Goal: Transaction & Acquisition: Obtain resource

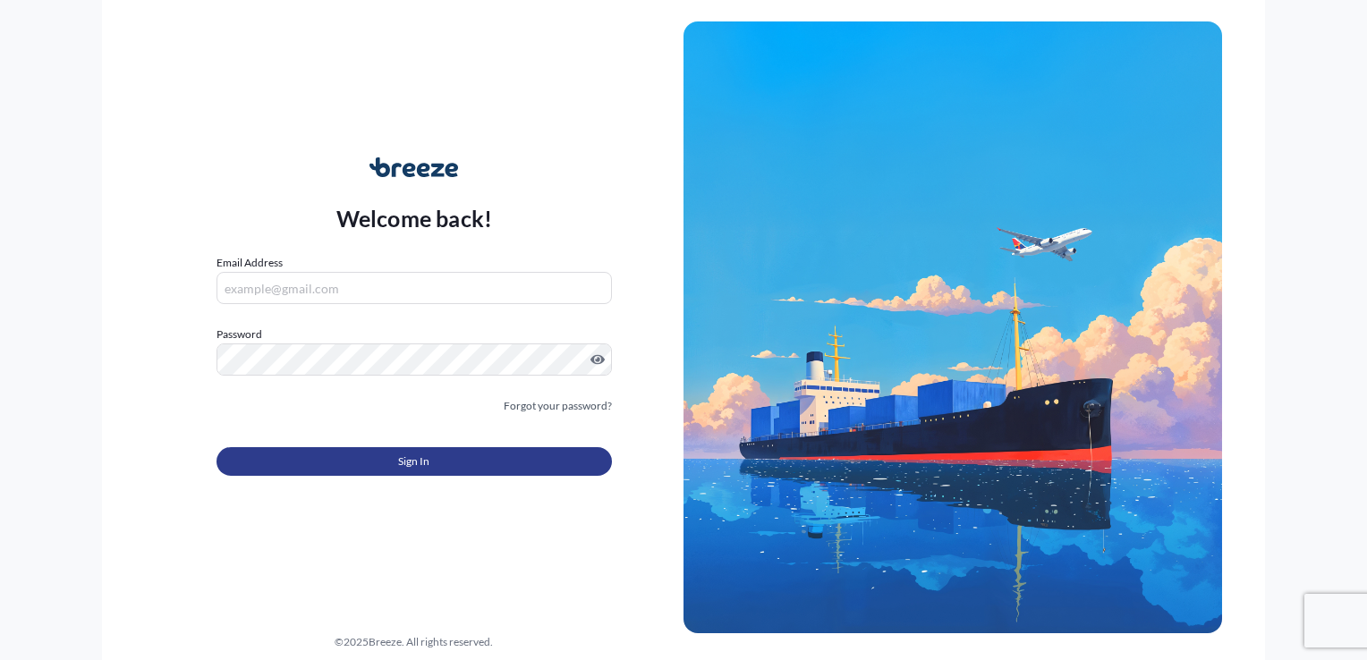
type input "[PERSON_NAME][EMAIL_ADDRESS][DOMAIN_NAME]"
click at [420, 452] on button "Sign In" at bounding box center [414, 461] width 395 height 29
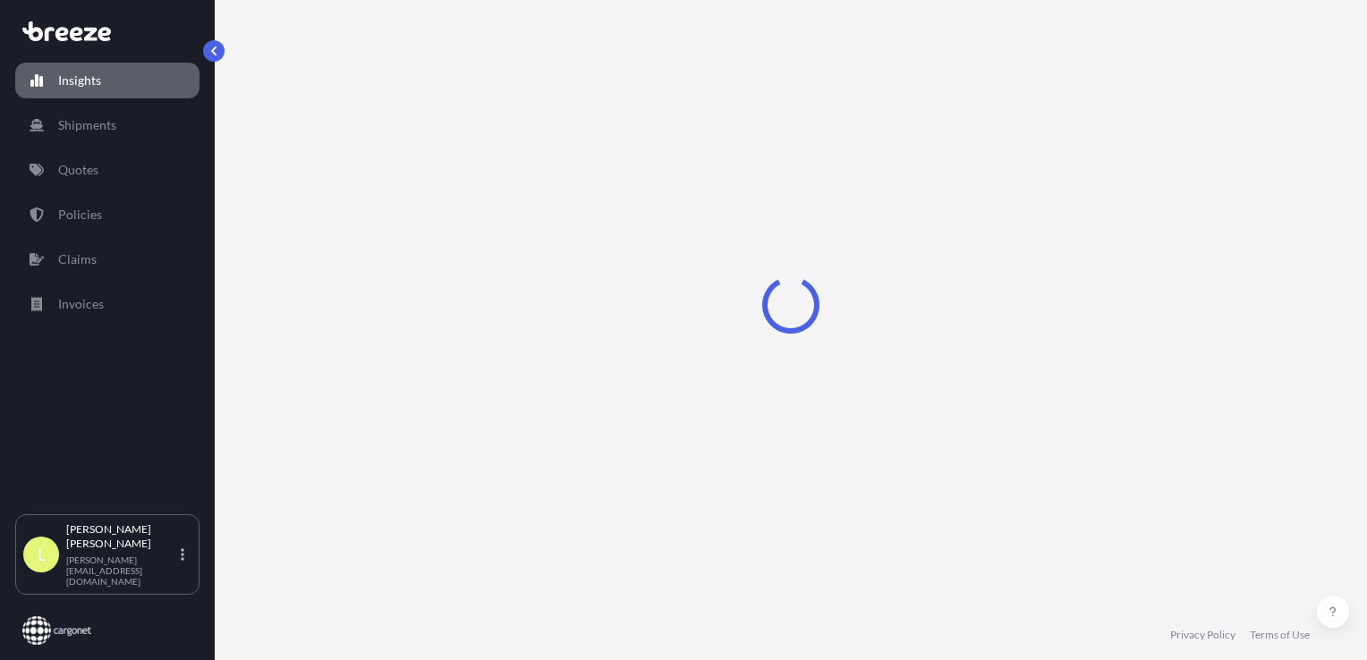
select select "2025"
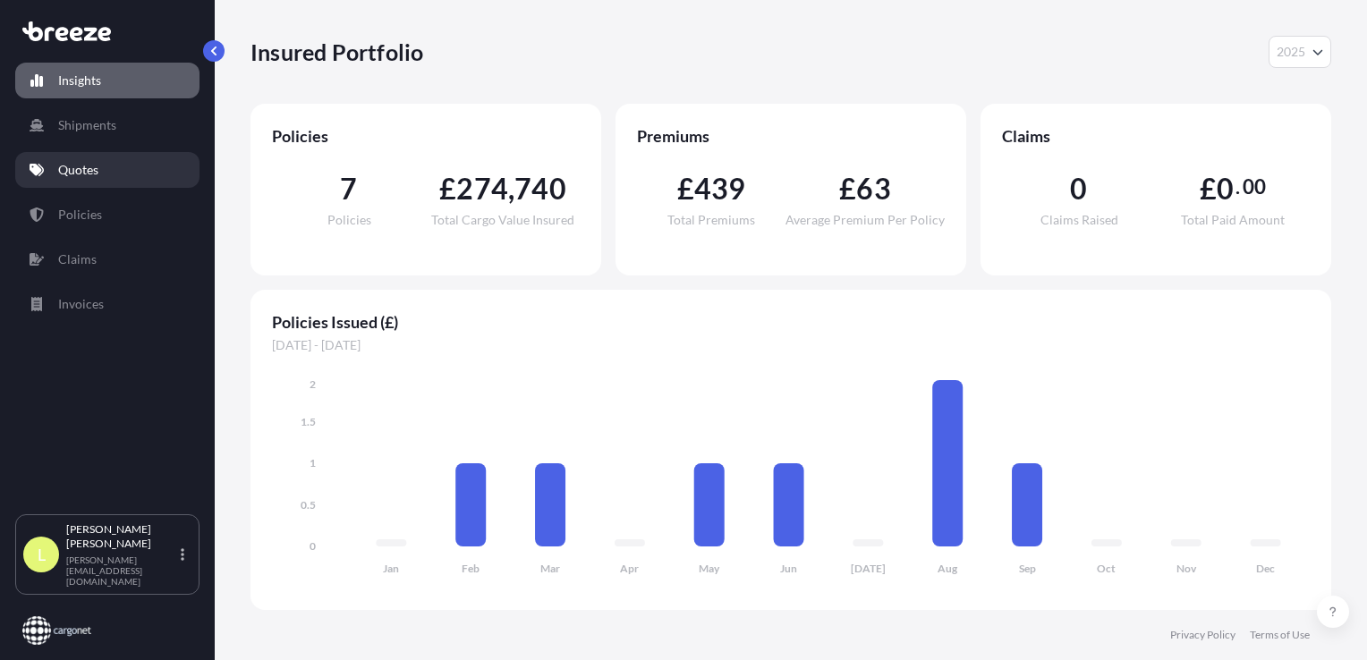
click at [83, 165] on p "Quotes" at bounding box center [78, 170] width 40 height 18
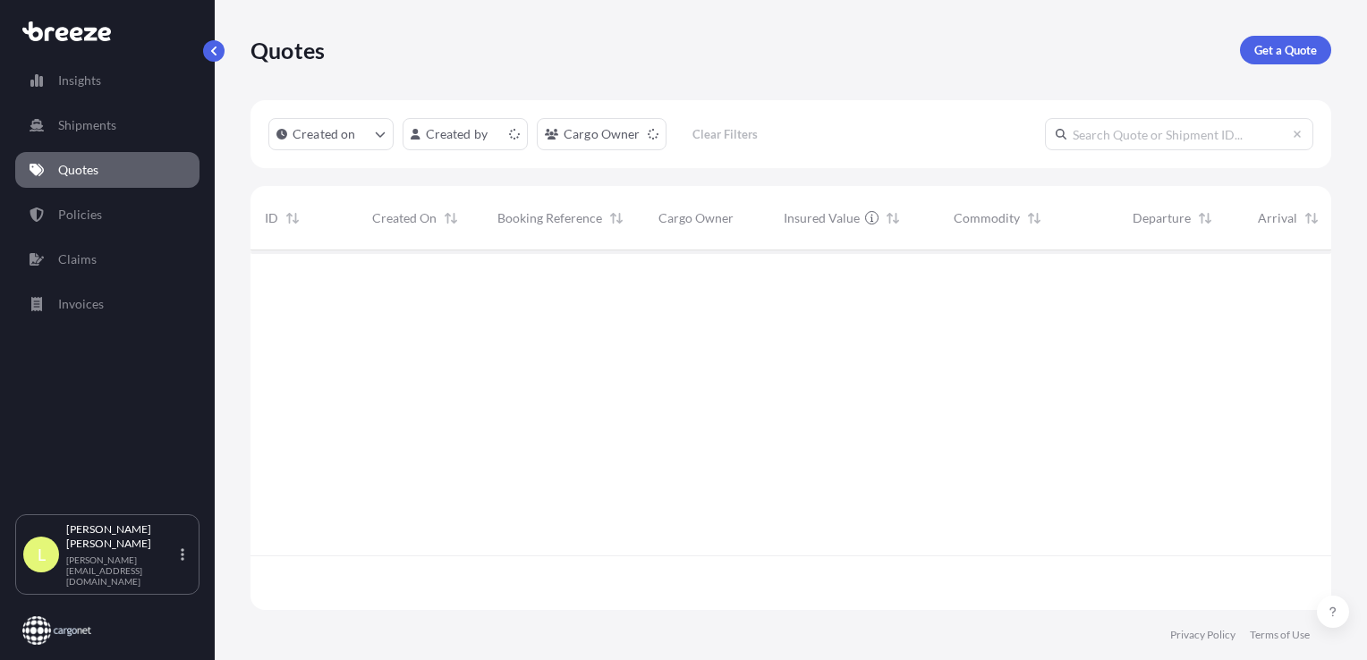
scroll to position [356, 1067]
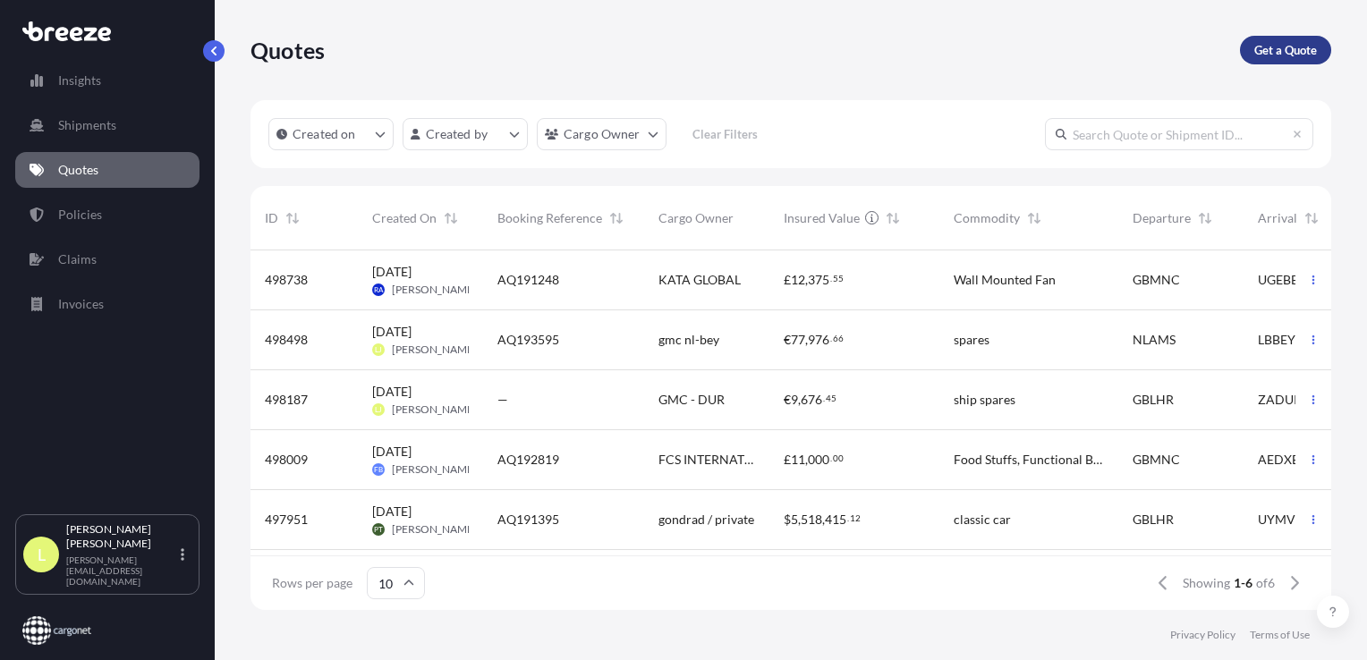
click at [1292, 52] on p "Get a Quote" at bounding box center [1285, 50] width 63 height 18
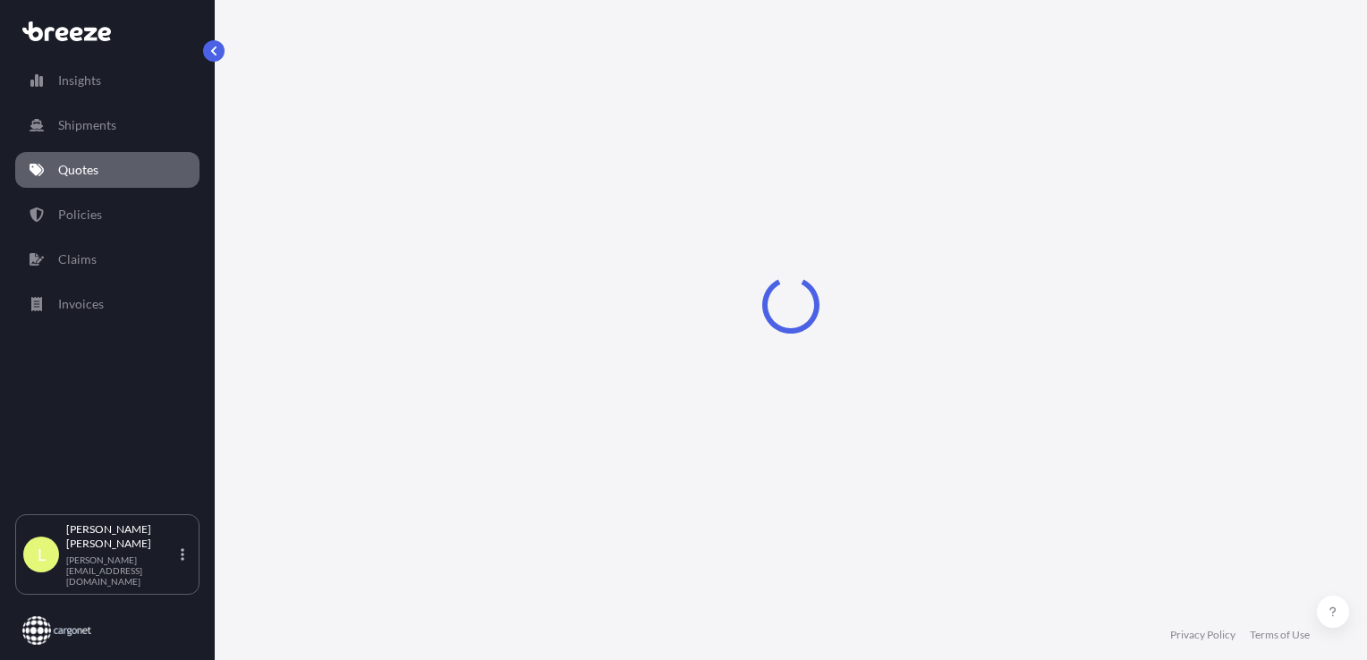
select select "Sea"
select select "1"
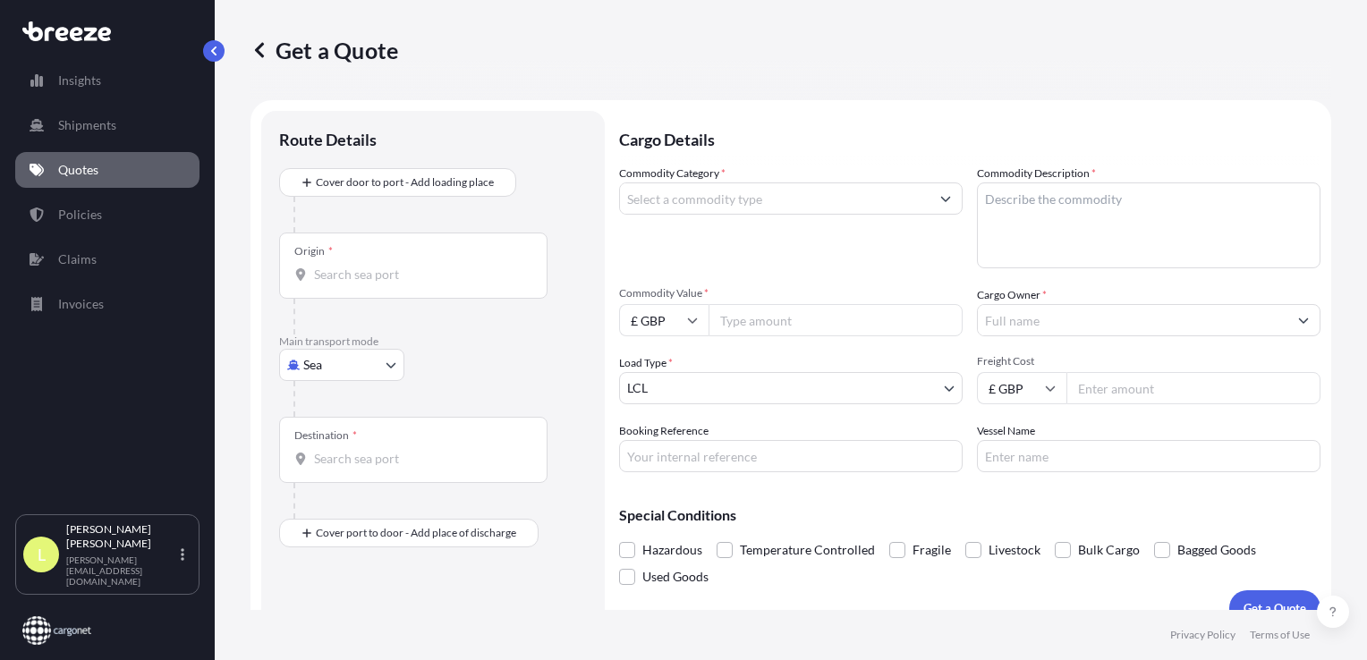
scroll to position [26, 0]
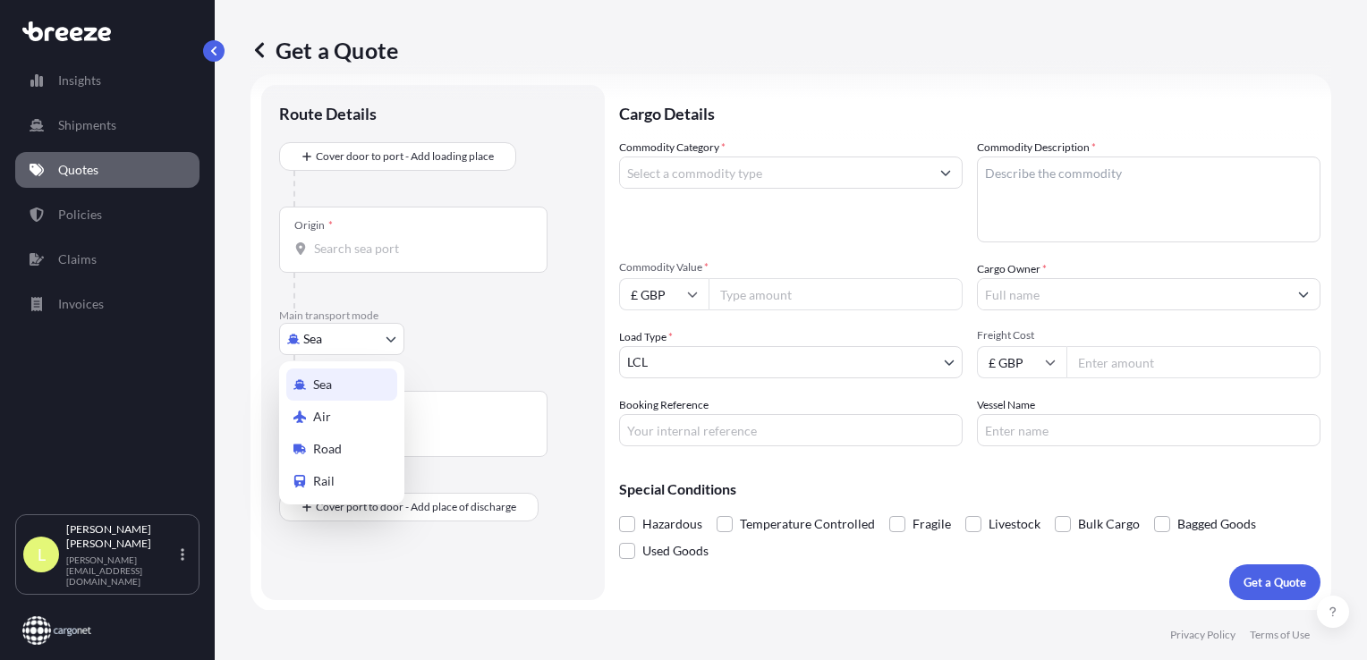
click at [356, 344] on body "Insights Shipments Quotes Policies Claims Invoices L [PERSON_NAME] [PERSON_NAME…" at bounding box center [683, 330] width 1367 height 660
click at [332, 446] on span "Road" at bounding box center [327, 449] width 29 height 18
select select "Road"
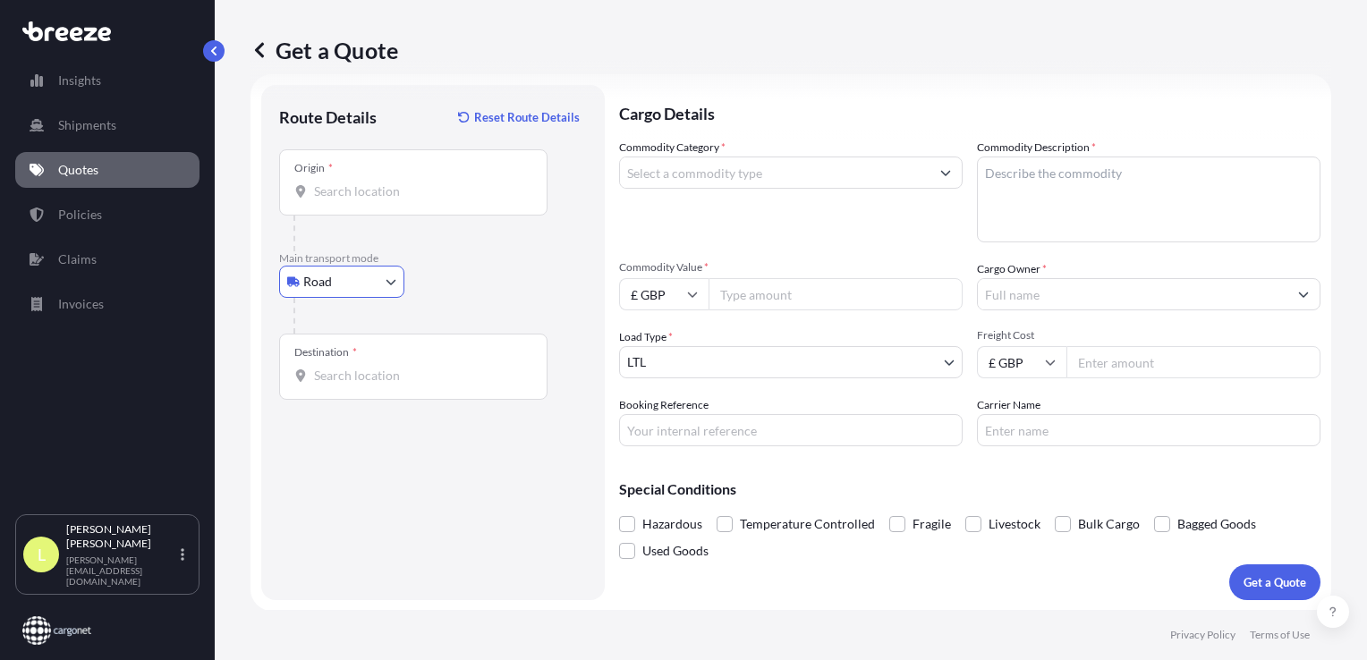
click at [350, 194] on input "Origin *" at bounding box center [419, 192] width 211 height 18
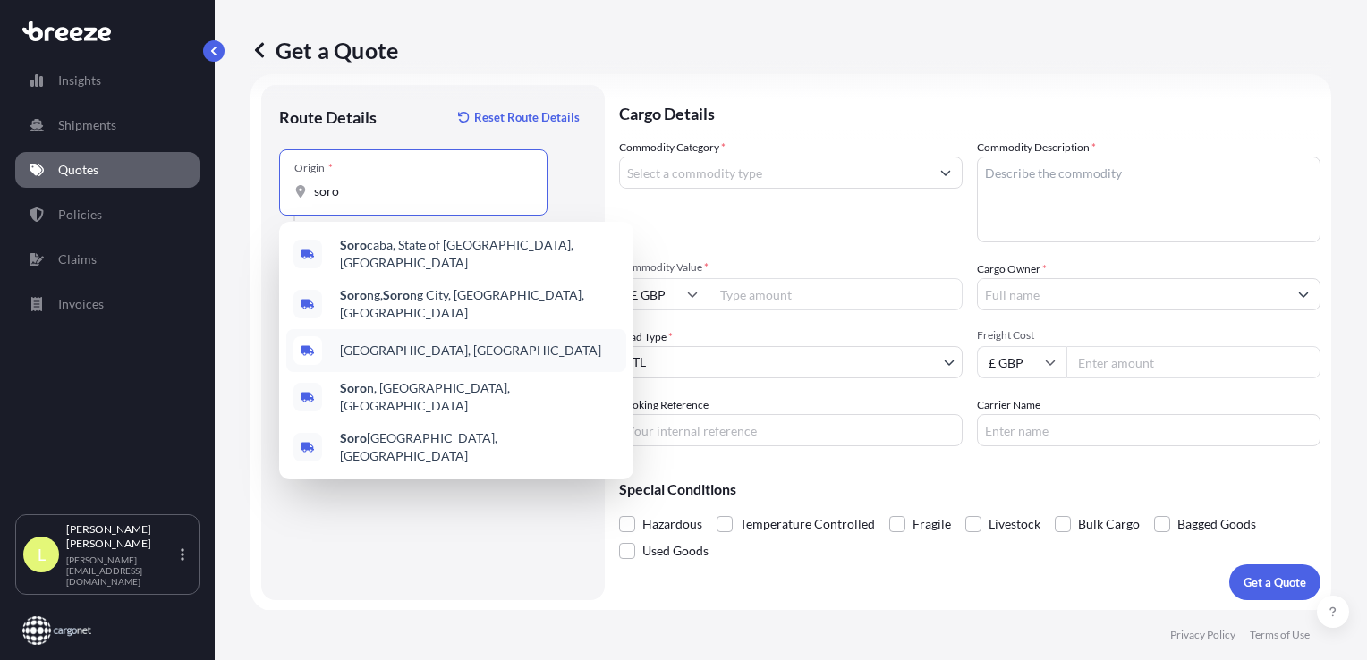
click at [354, 342] on span "[GEOGRAPHIC_DATA], [GEOGRAPHIC_DATA]" at bounding box center [470, 351] width 261 height 18
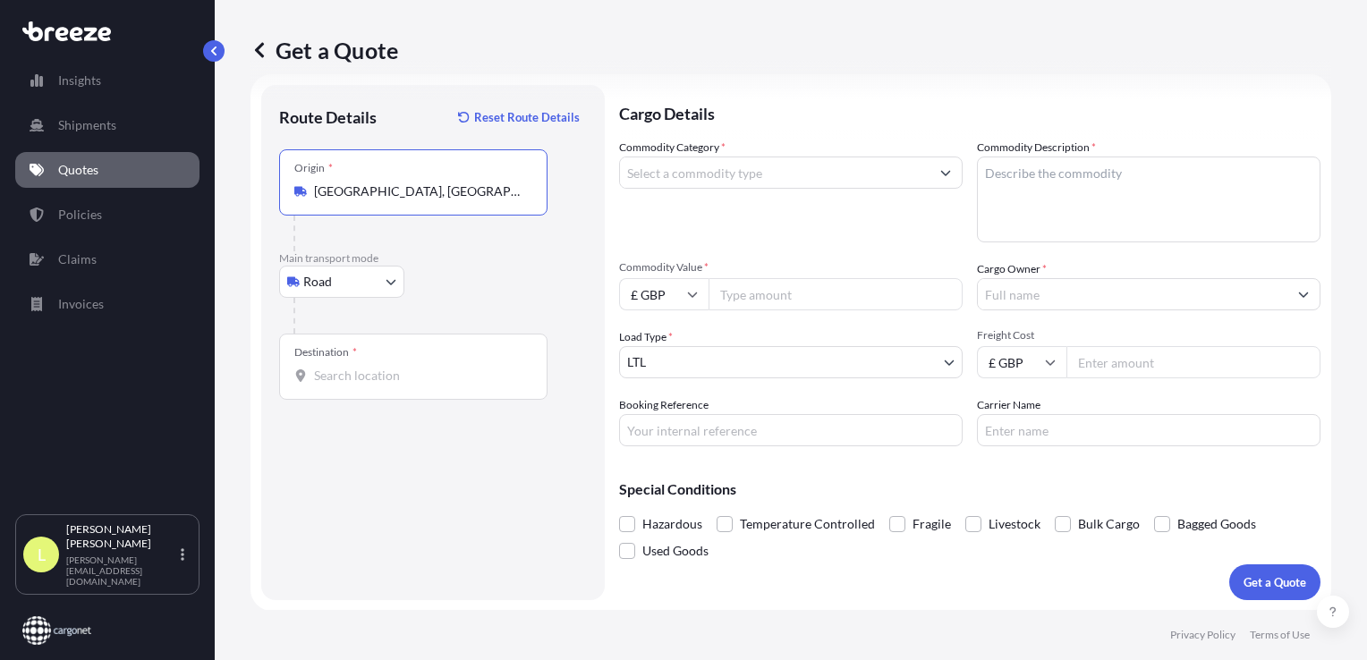
type input "[GEOGRAPHIC_DATA], [GEOGRAPHIC_DATA]"
click at [330, 377] on input "Destination *" at bounding box center [419, 376] width 211 height 18
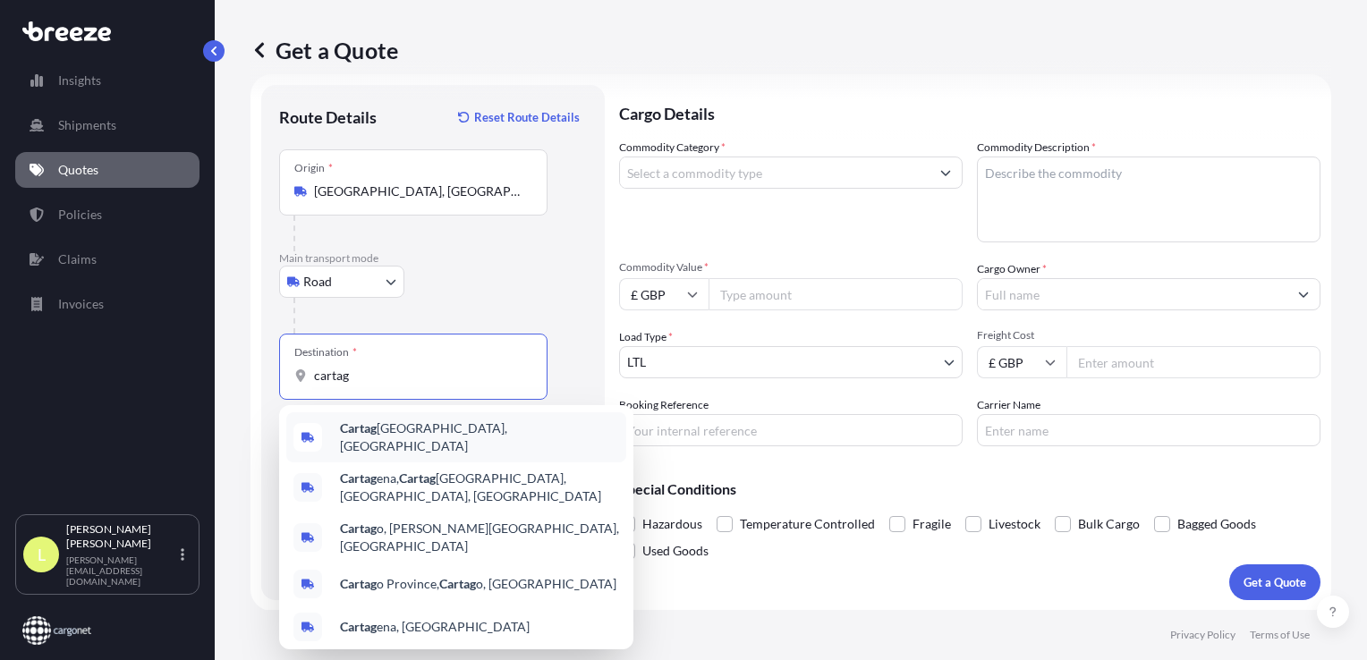
click at [411, 431] on span "Cartag ena, [GEOGRAPHIC_DATA]" at bounding box center [479, 438] width 279 height 36
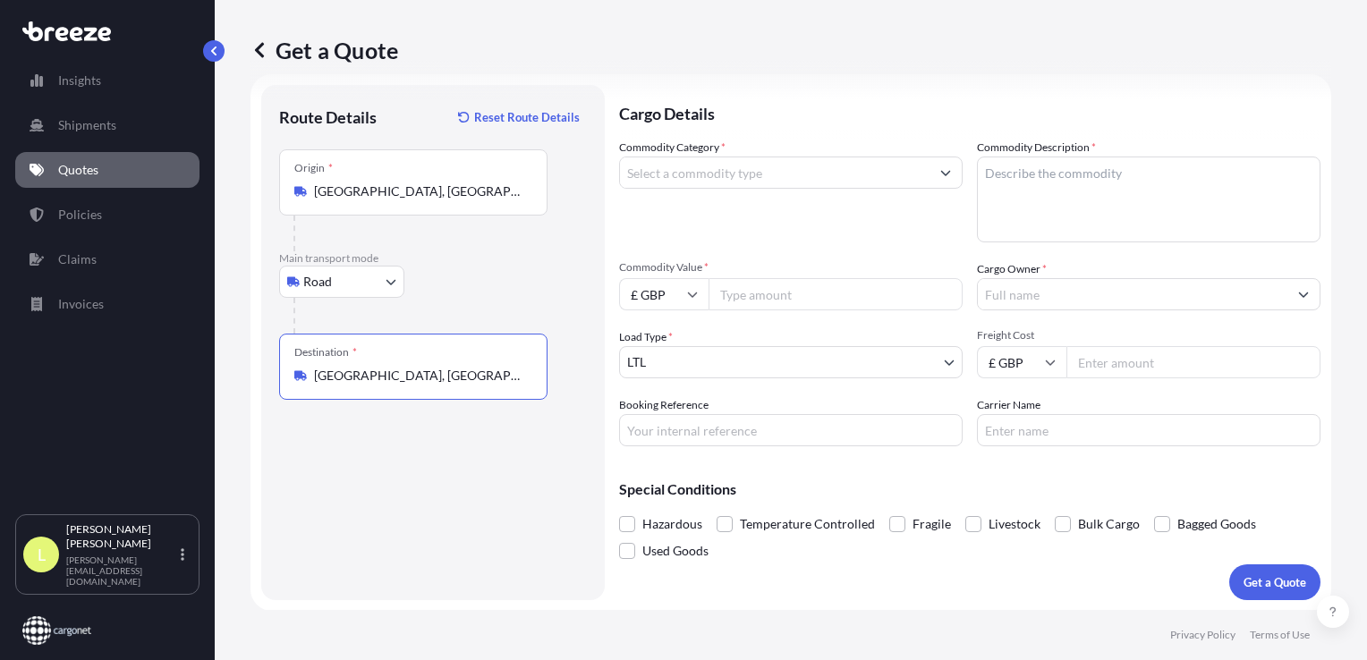
type input "[GEOGRAPHIC_DATA], [GEOGRAPHIC_DATA]"
click at [769, 173] on input "Commodity Category *" at bounding box center [775, 173] width 310 height 32
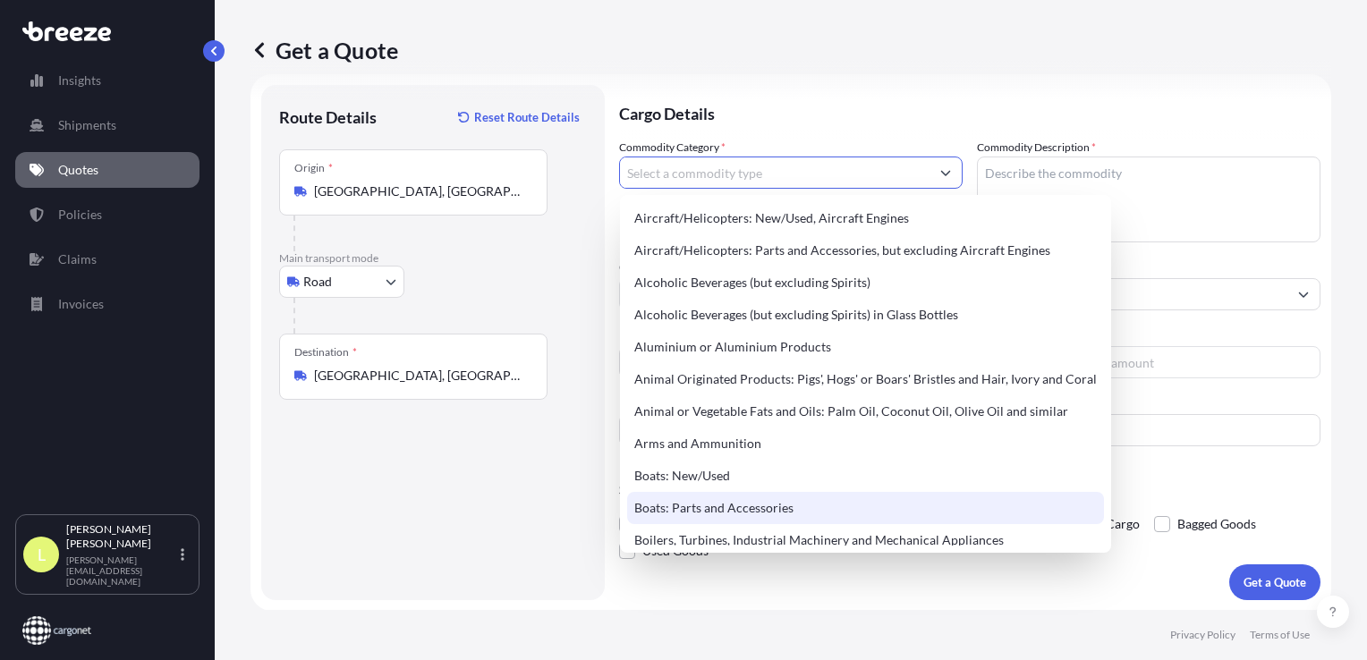
click at [747, 503] on div "Boats: Parts and Accessories" at bounding box center [865, 508] width 477 height 32
type input "Boats: Parts and Accessories"
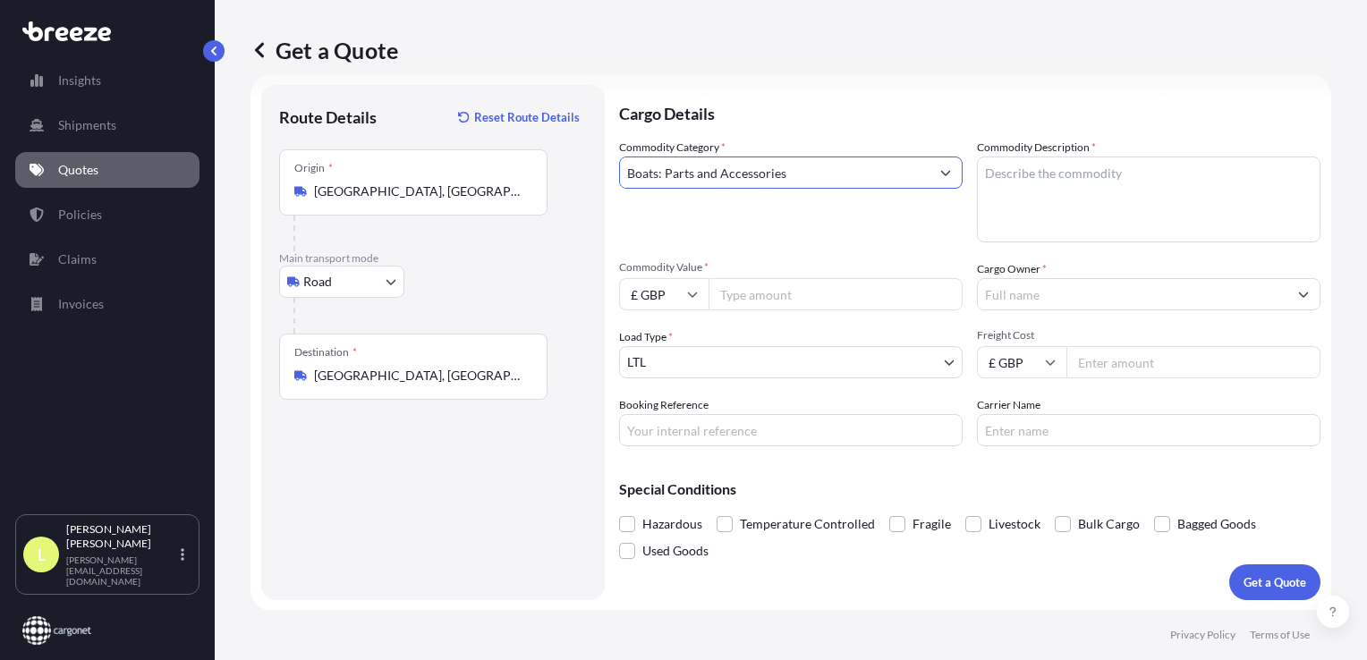
click at [1010, 183] on textarea "Commodity Description *" at bounding box center [1149, 200] width 344 height 86
type textarea "ship spares"
click at [692, 299] on icon at bounding box center [692, 294] width 11 height 11
click at [663, 345] on div "€ EUR" at bounding box center [663, 343] width 75 height 34
type input "€ EUR"
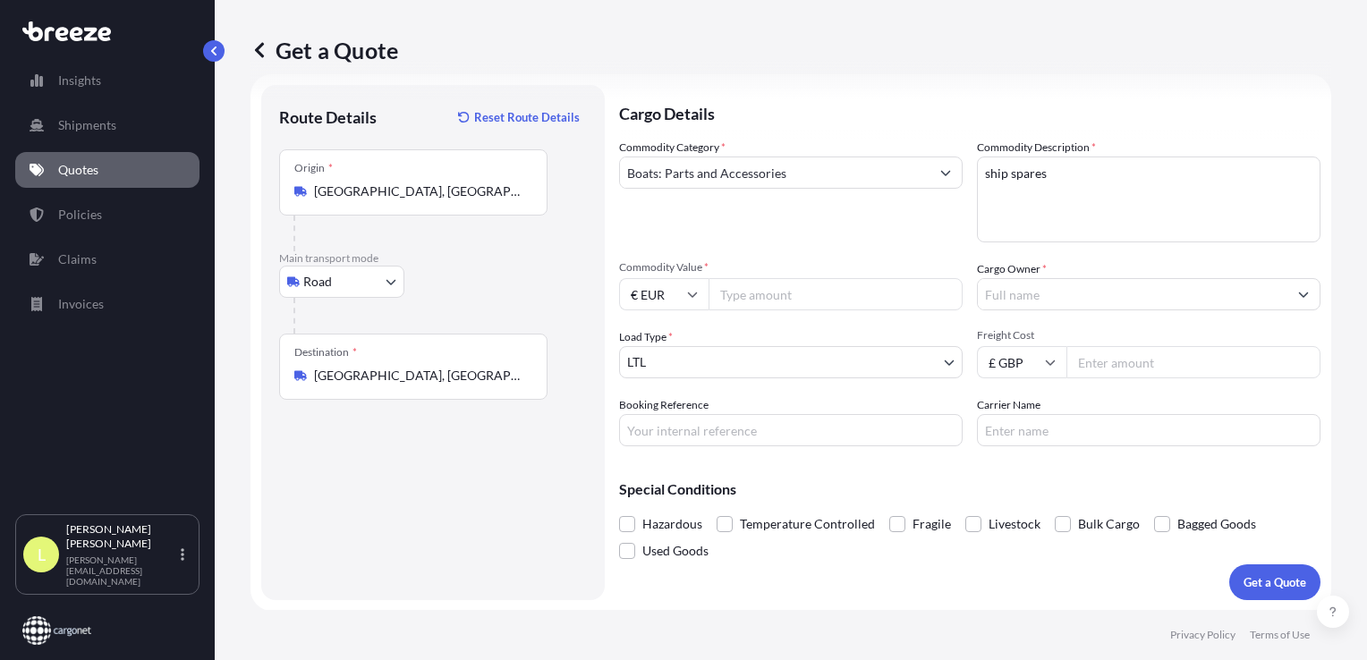
click at [742, 290] on input "Commodity Value *" at bounding box center [836, 294] width 254 height 32
type input "7105.07"
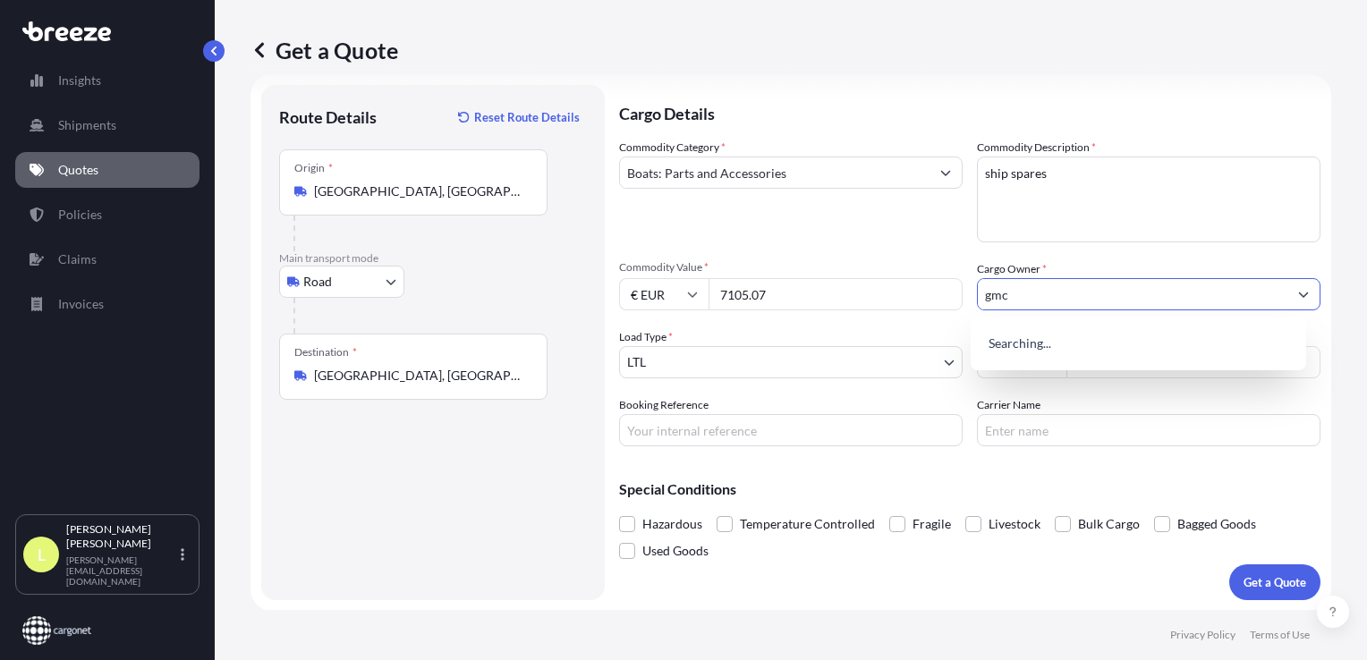
type input "gmc"
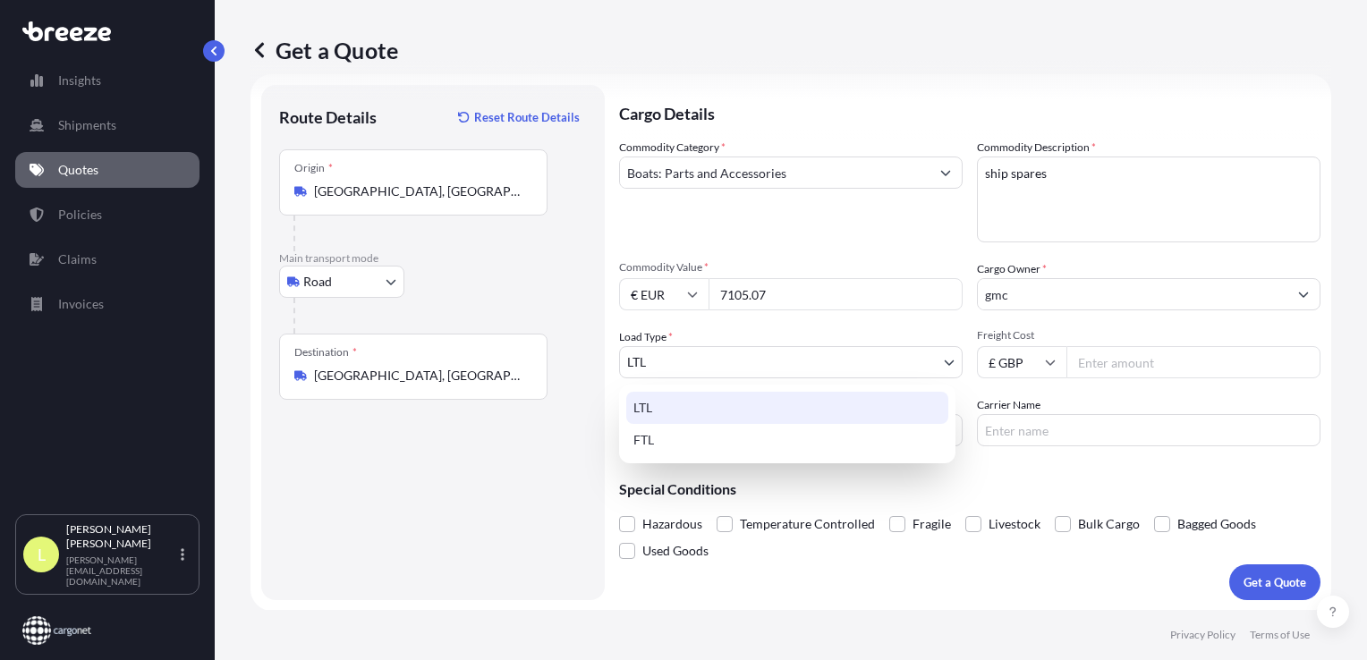
click at [913, 357] on body "15 options available. 9 options available. 0 options available. Insights Shipme…" at bounding box center [683, 330] width 1367 height 660
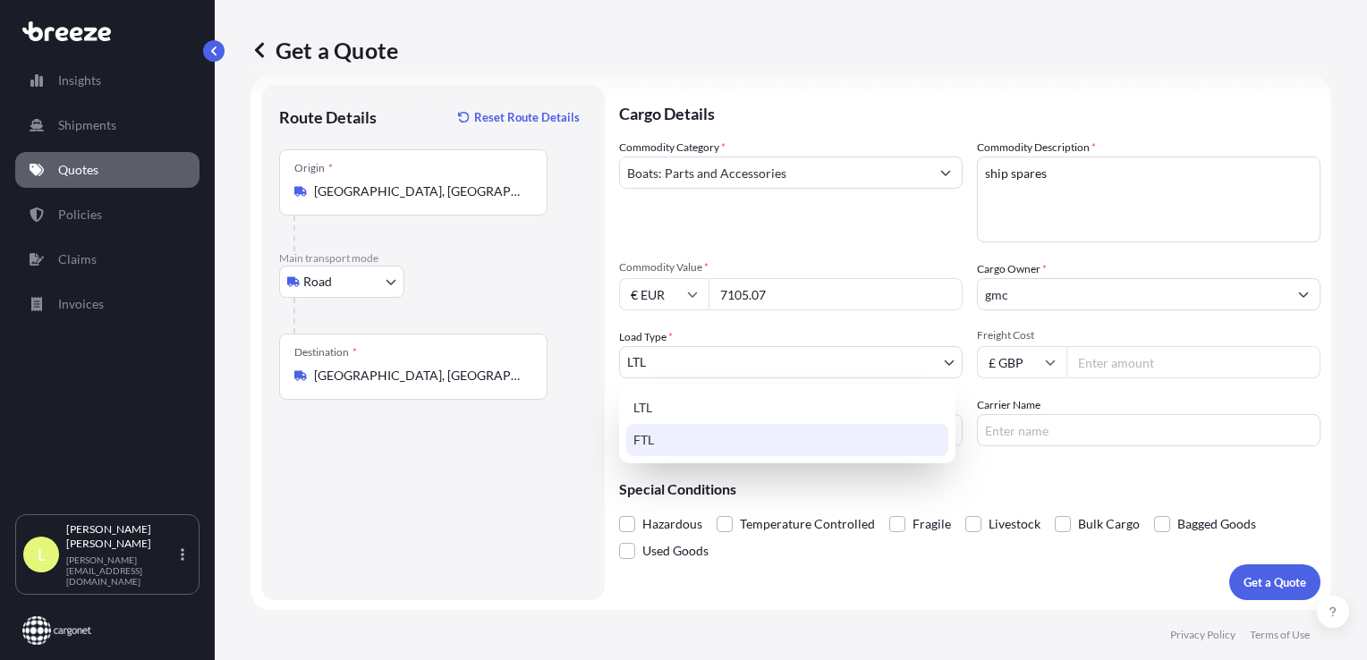
click at [821, 447] on div "FTL" at bounding box center [787, 440] width 322 height 32
select select "2"
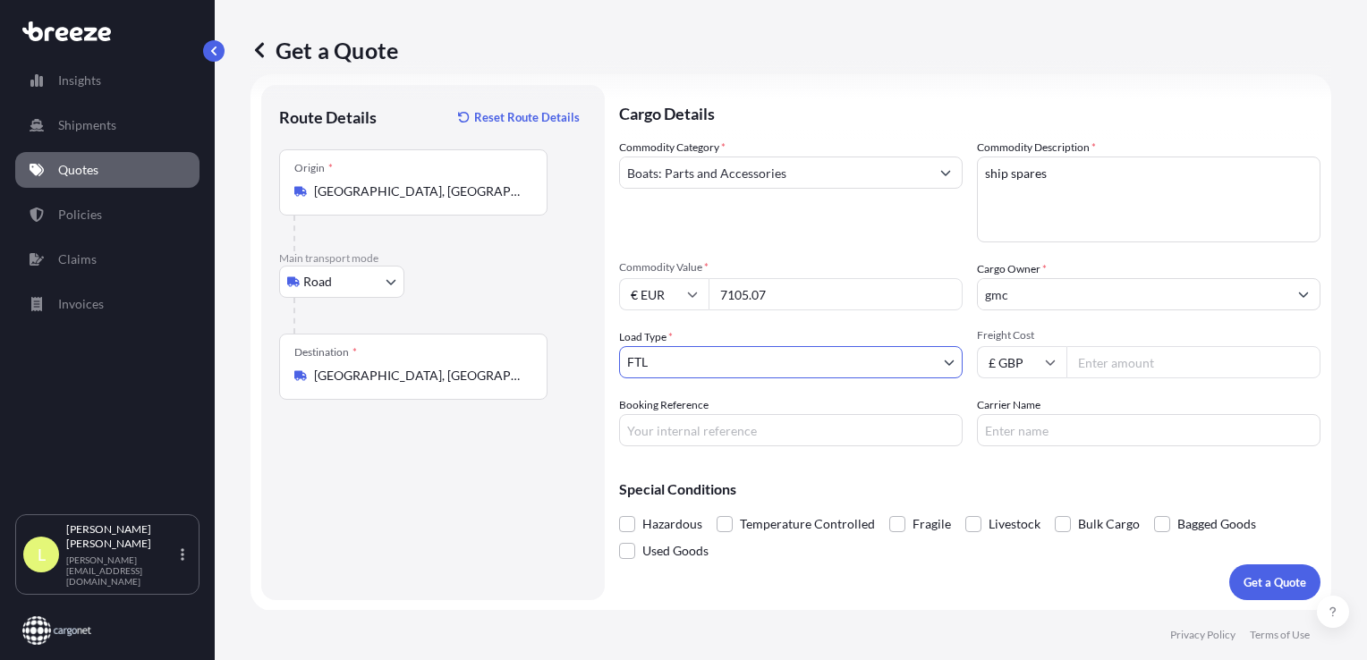
click at [1085, 358] on input "Freight Cost" at bounding box center [1194, 362] width 254 height 32
type input "1100"
click at [695, 428] on input "Booking Reference" at bounding box center [791, 430] width 344 height 32
type input "194183"
type input "x2"
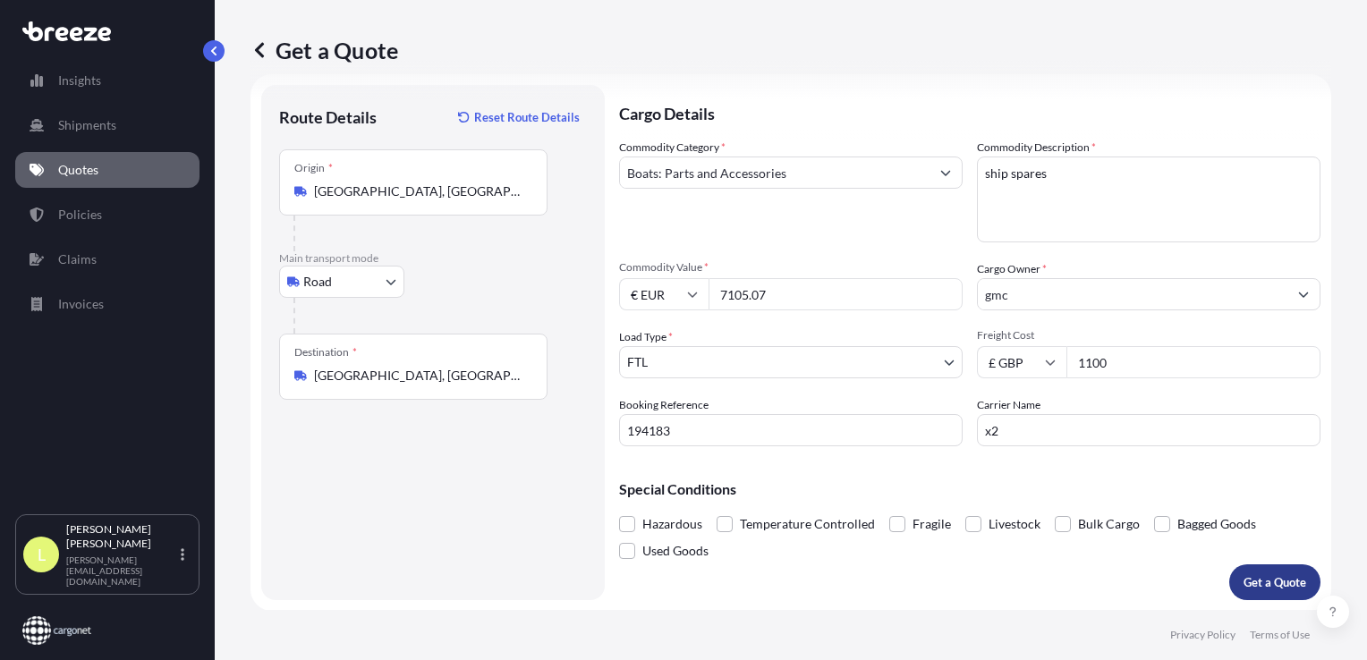
click at [1263, 581] on p "Get a Quote" at bounding box center [1275, 583] width 63 height 18
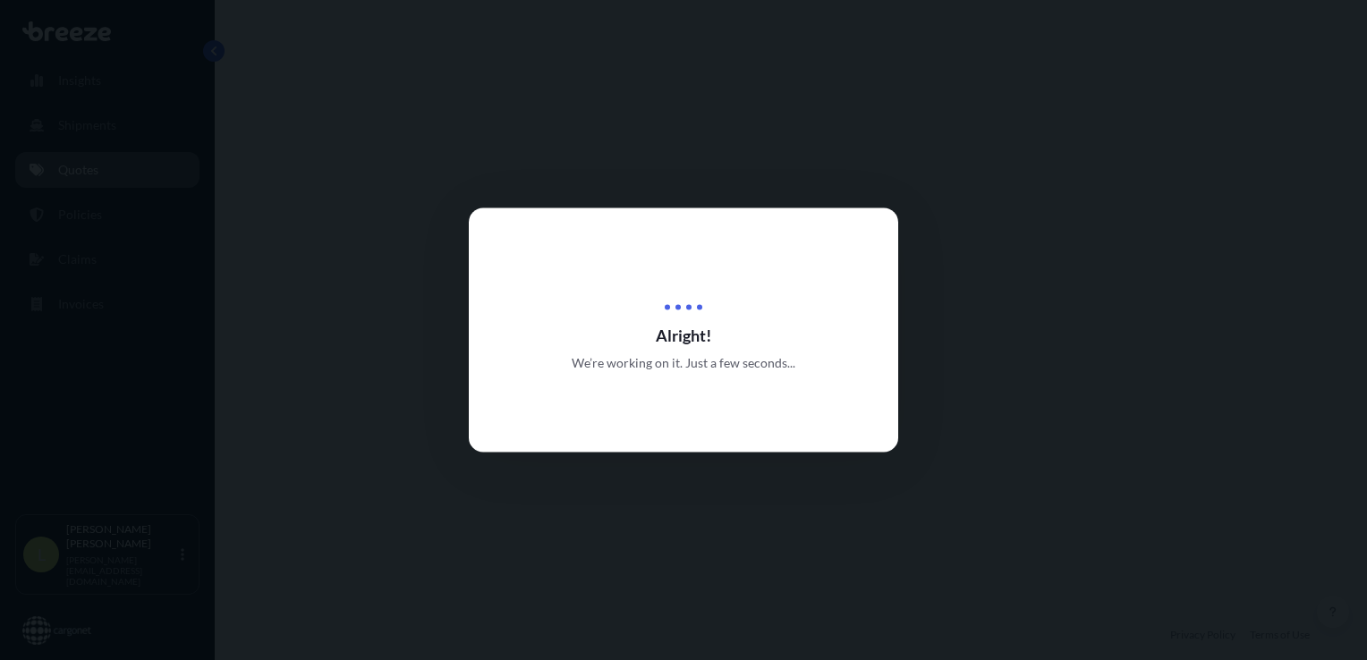
select select "Road"
select select "2"
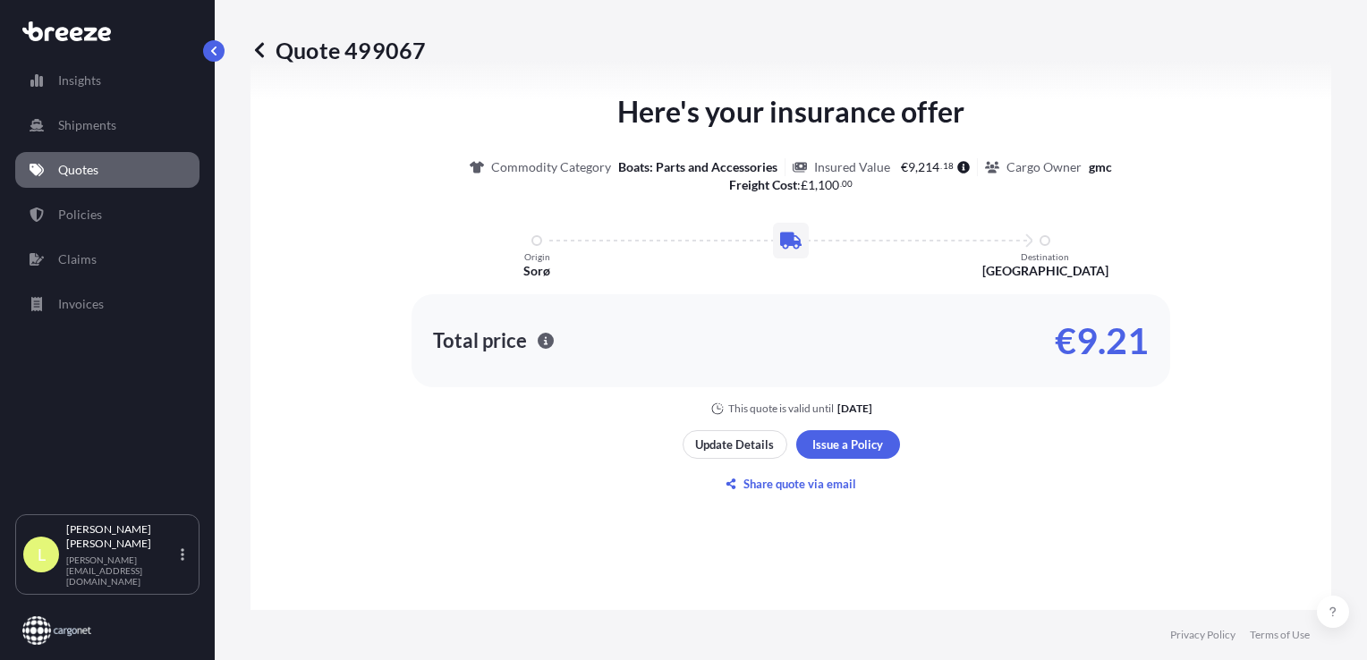
scroll to position [923, 0]
